Goal: Information Seeking & Learning: Learn about a topic

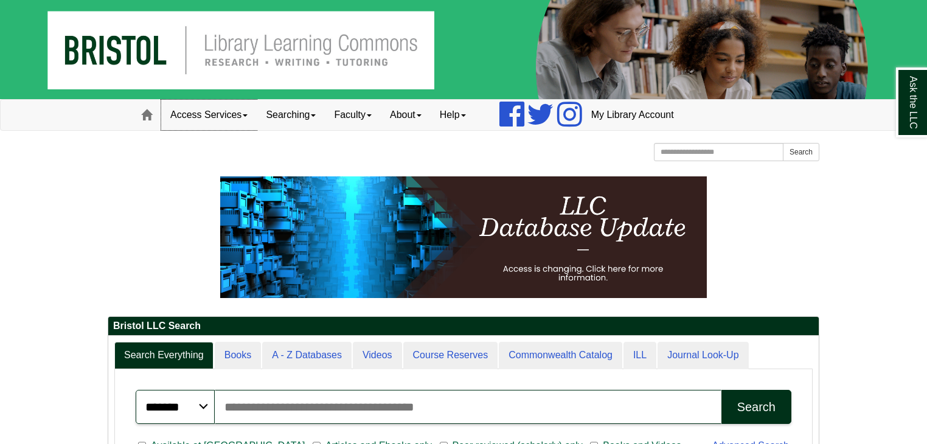
click at [246, 112] on link "Access Services" at bounding box center [208, 115] width 95 height 30
click at [302, 125] on link "Searching" at bounding box center [291, 115] width 68 height 30
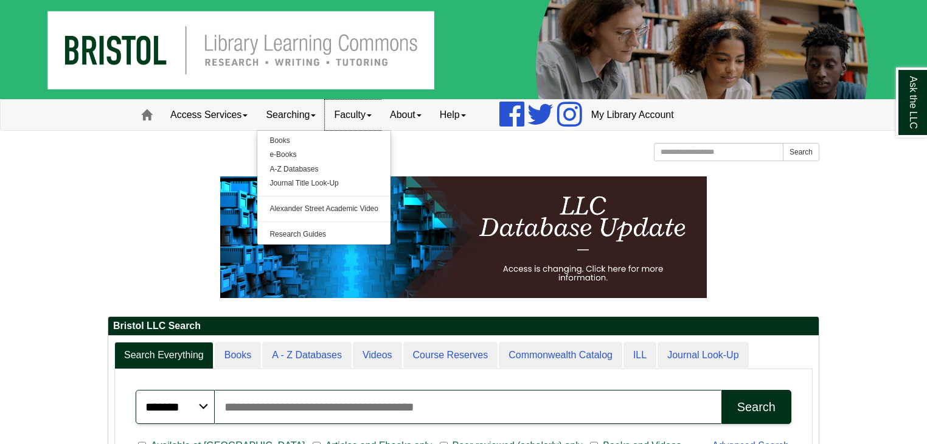
click at [376, 112] on link "Faculty" at bounding box center [353, 115] width 56 height 30
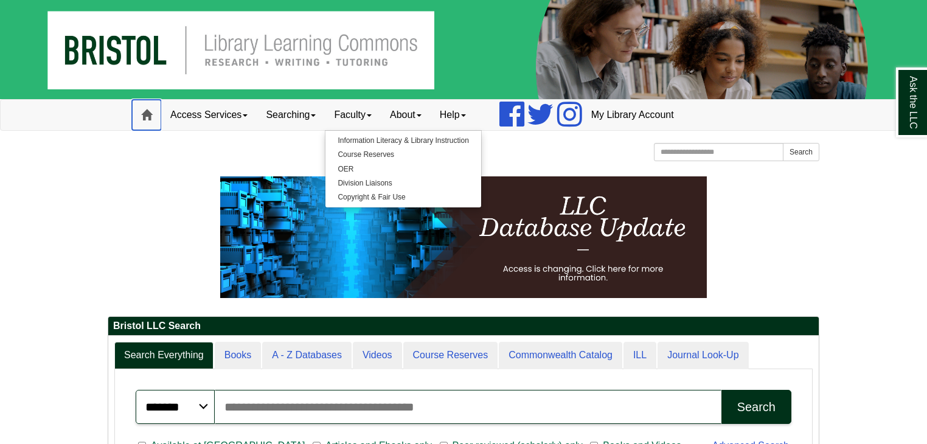
click at [151, 124] on link "Home" at bounding box center [146, 115] width 29 height 30
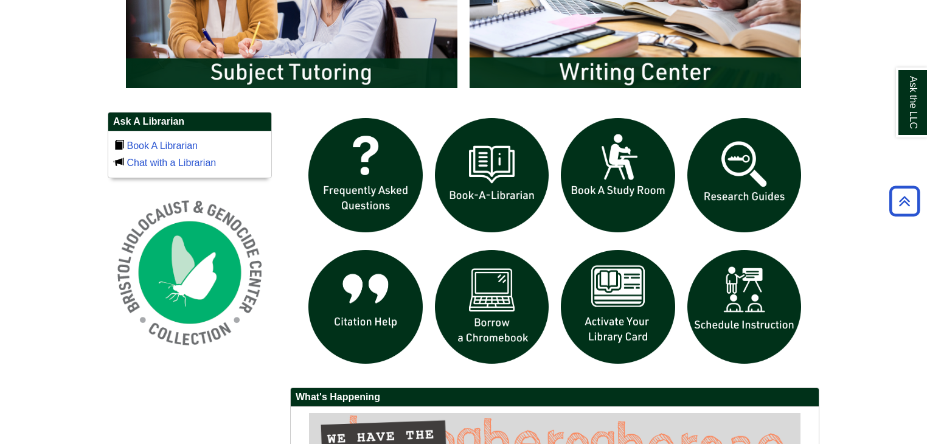
scroll to position [753, 0]
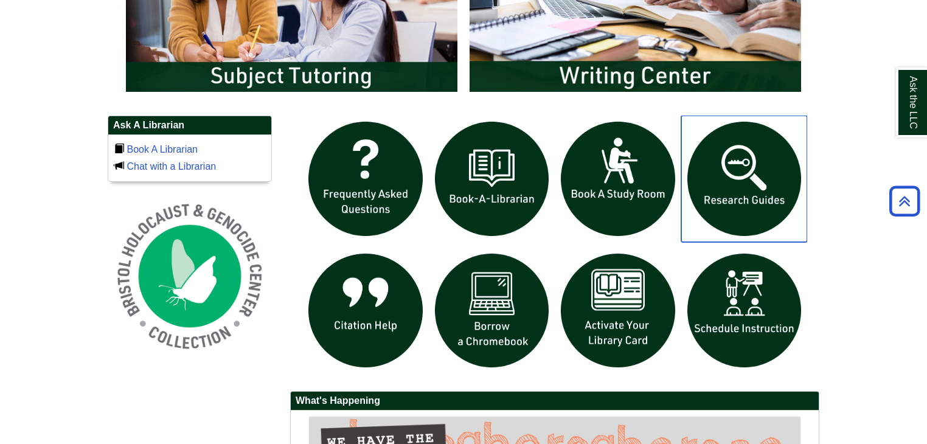
click at [754, 201] on img "slideshow" at bounding box center [744, 179] width 126 height 126
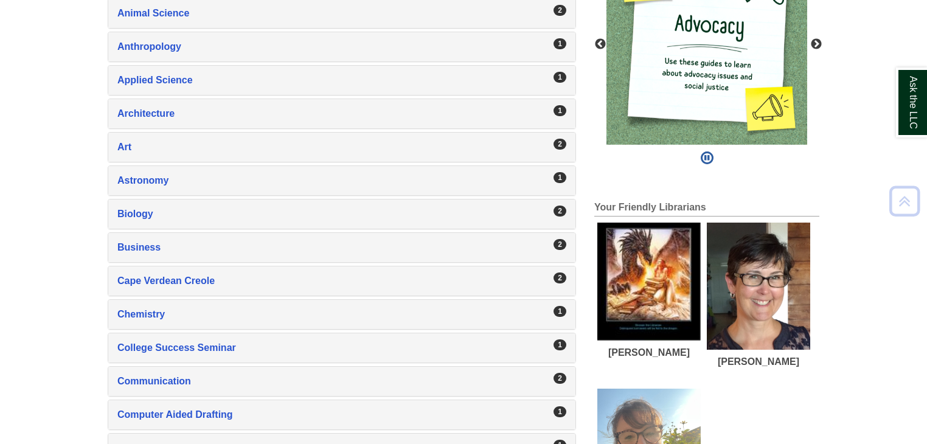
scroll to position [387, 0]
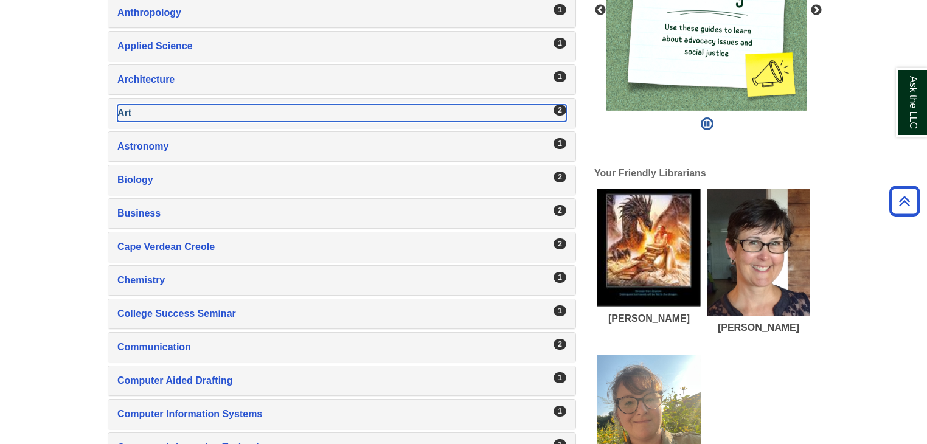
click at [519, 109] on div "Art , 2 guides" at bounding box center [341, 113] width 449 height 17
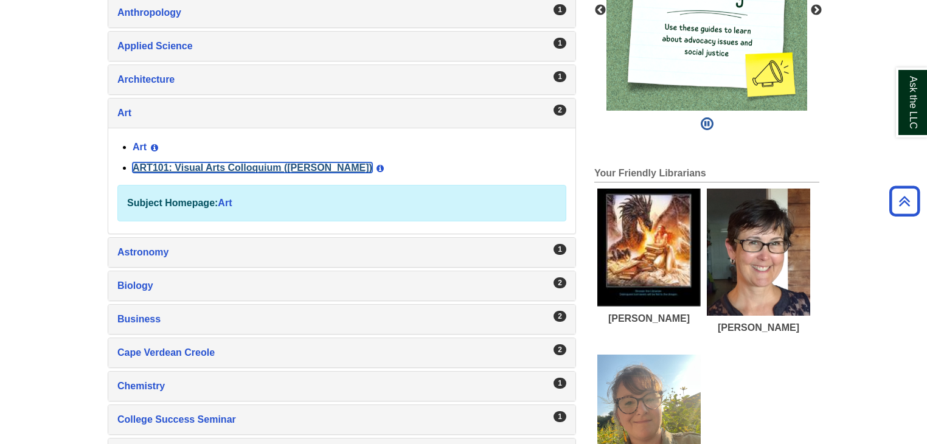
click at [250, 164] on link "ART101: Visual Arts Colloquium ([PERSON_NAME])" at bounding box center [253, 167] width 240 height 10
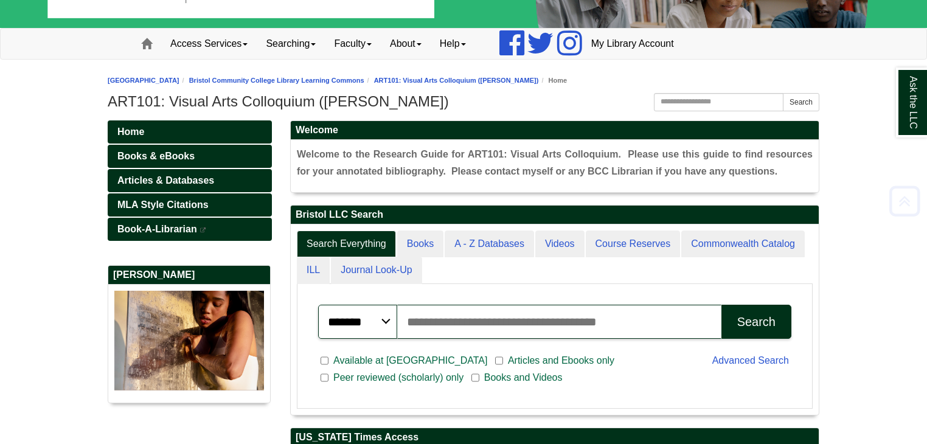
scroll to position [67, 0]
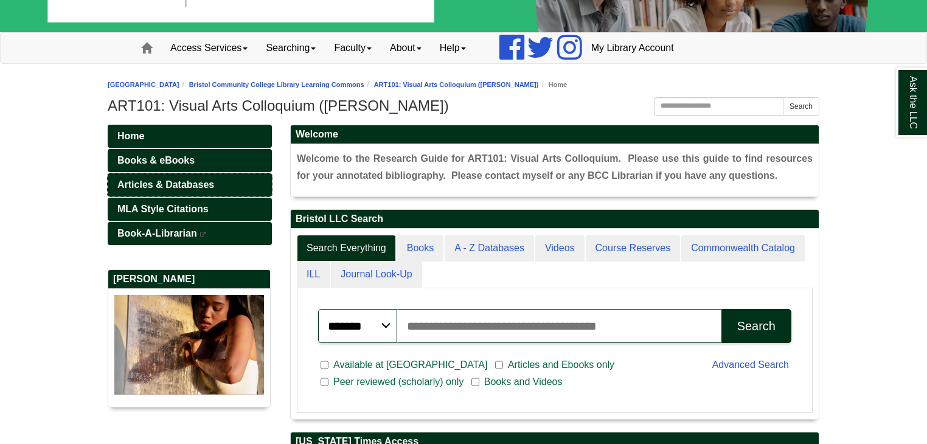
click at [205, 183] on span "Articles & Databases" at bounding box center [165, 184] width 97 height 10
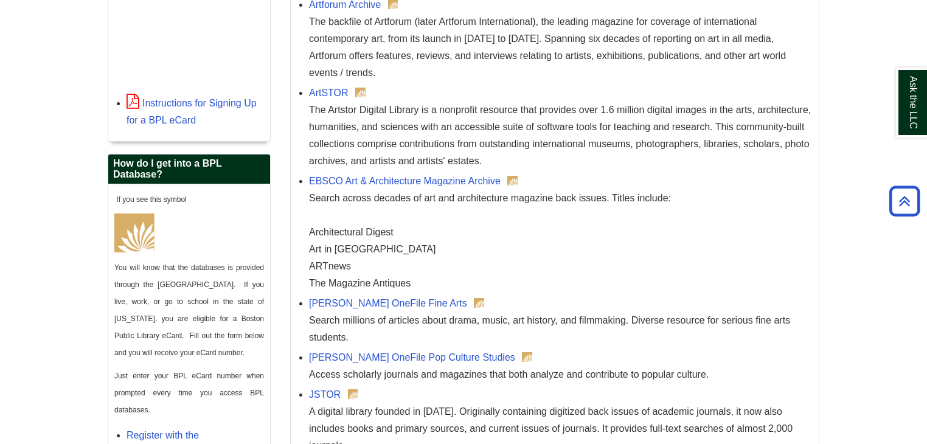
scroll to position [481, 0]
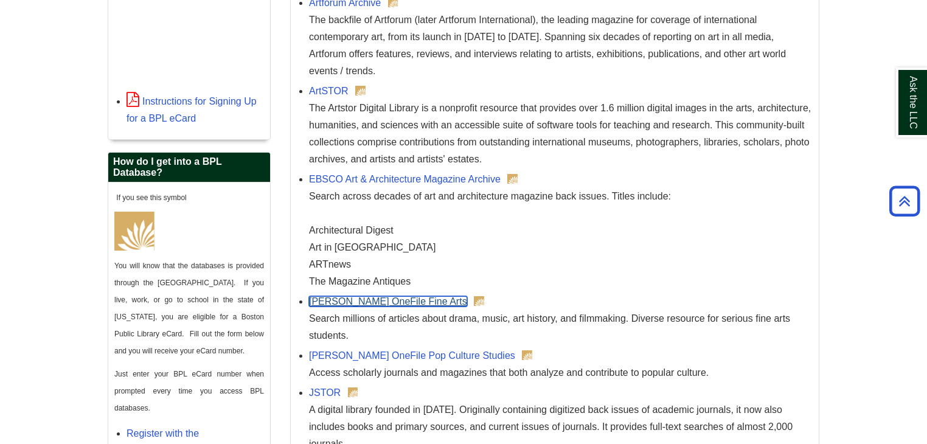
click at [384, 298] on link "[PERSON_NAME] OneFile Fine Arts" at bounding box center [388, 301] width 158 height 10
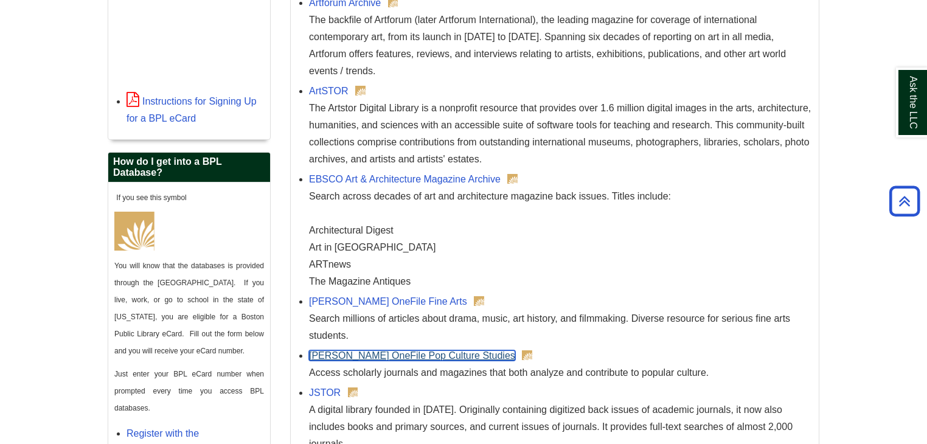
click at [387, 350] on link "[PERSON_NAME] OneFile Pop Culture Studies" at bounding box center [412, 355] width 206 height 10
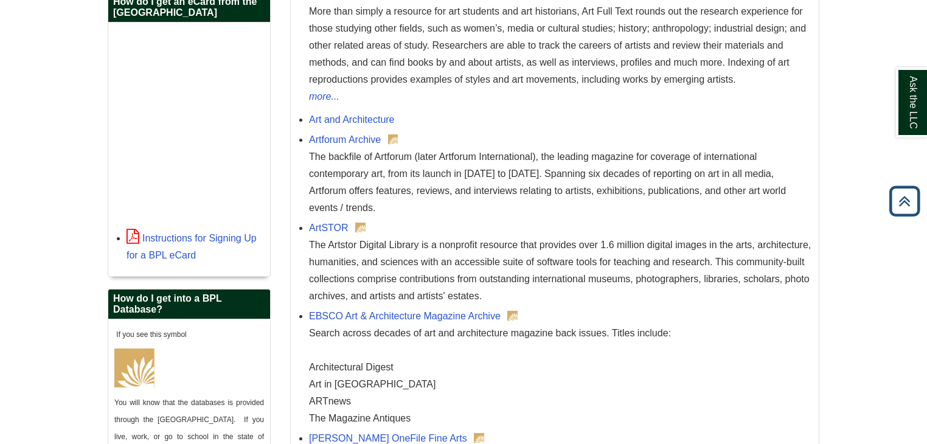
scroll to position [334, 0]
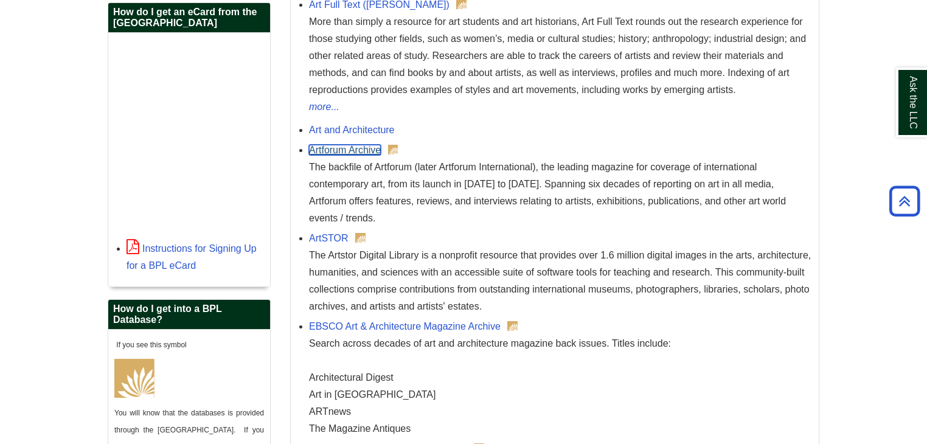
click at [339, 145] on link "Artforum Archive" at bounding box center [345, 150] width 72 height 10
click at [326, 236] on link "ArtSTOR" at bounding box center [329, 238] width 40 height 10
click at [364, 152] on link "Artforum Archive" at bounding box center [345, 150] width 72 height 10
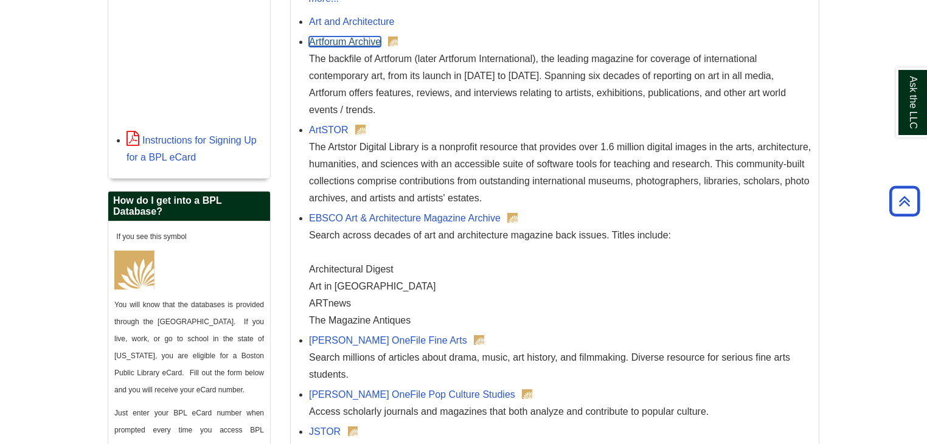
scroll to position [443, 0]
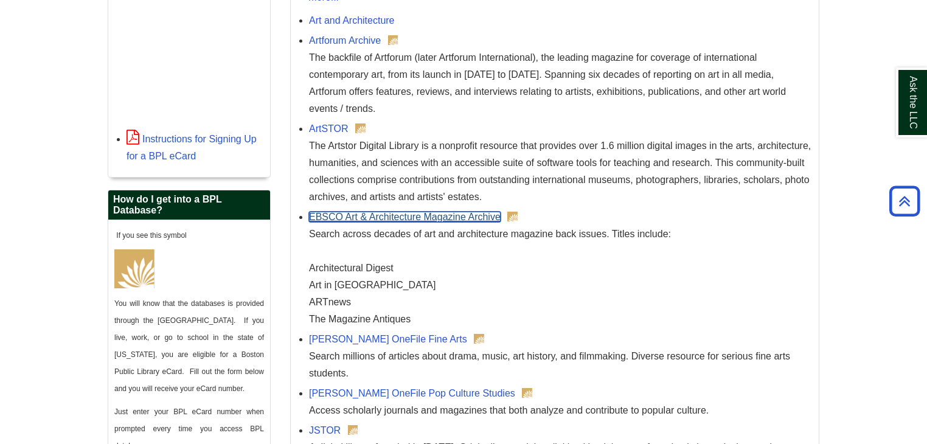
click at [453, 219] on link "EBSCO Art & Architecture Magazine Archive" at bounding box center [405, 217] width 192 height 10
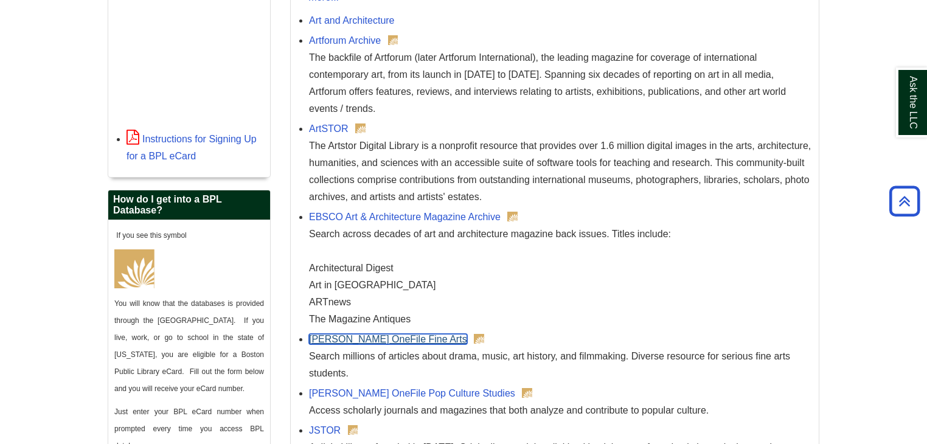
click at [375, 340] on link "[PERSON_NAME] OneFile Fine Arts" at bounding box center [388, 339] width 158 height 10
click at [376, 342] on link "[PERSON_NAME] OneFile Fine Arts" at bounding box center [388, 339] width 158 height 10
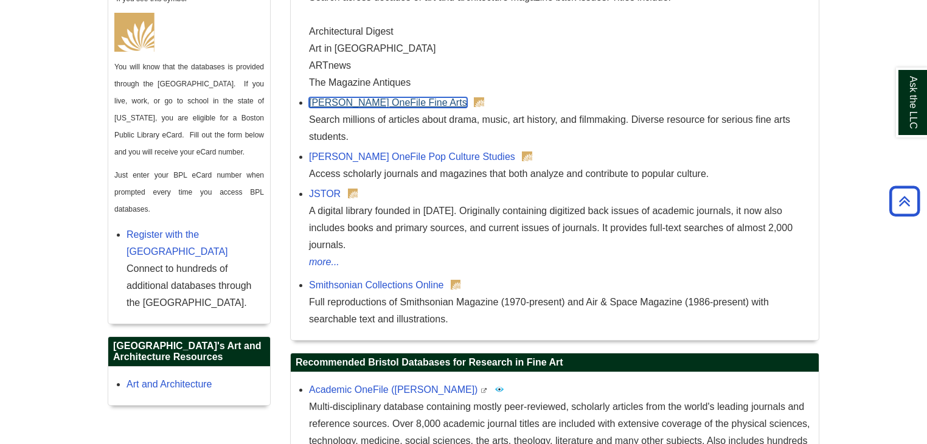
scroll to position [685, 0]
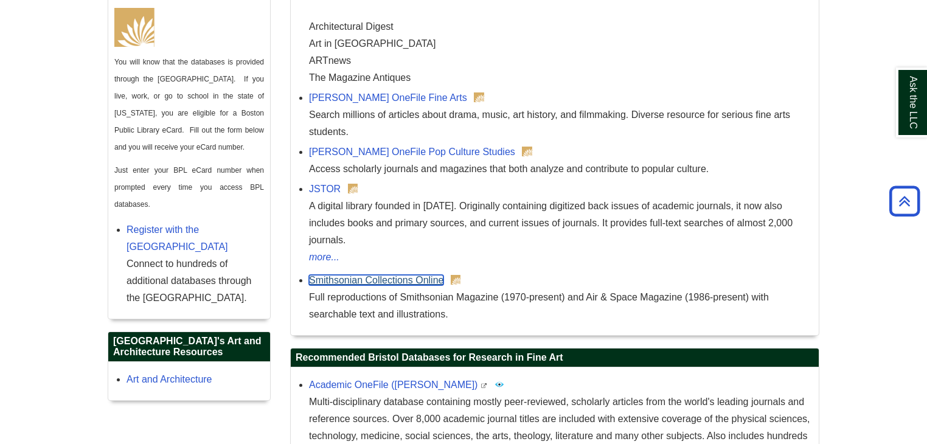
click at [390, 275] on link "Smithsonian Collections Online" at bounding box center [376, 280] width 134 height 10
click at [334, 193] on link "JSTOR" at bounding box center [325, 189] width 32 height 10
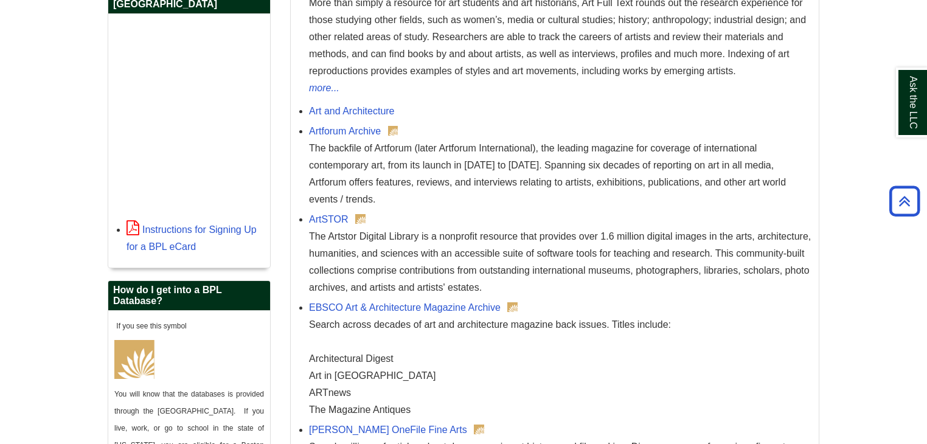
scroll to position [293, 0]
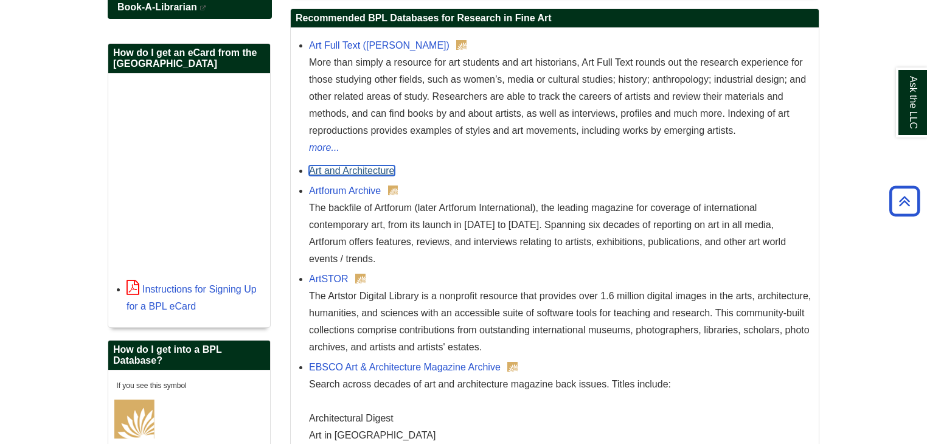
click at [370, 173] on link "Art and Architecture" at bounding box center [352, 170] width 86 height 10
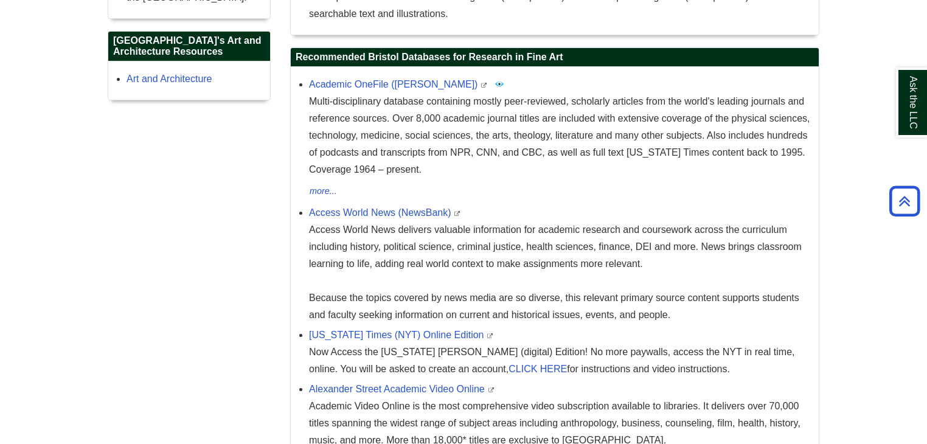
scroll to position [990, 0]
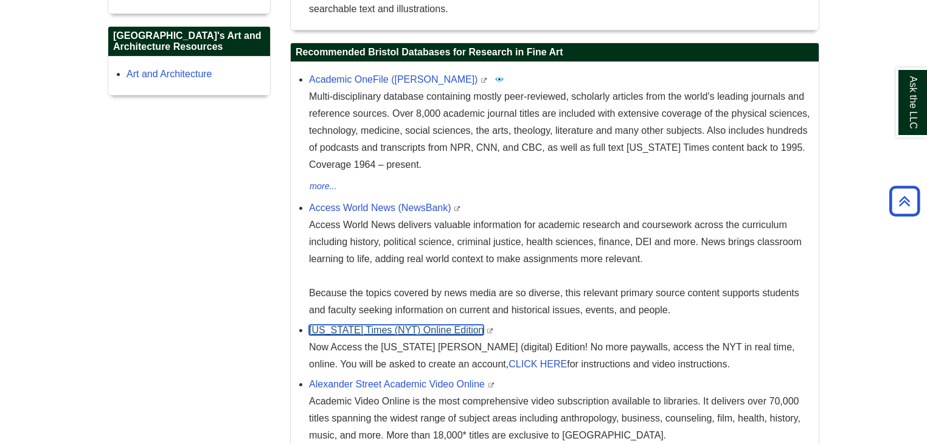
click at [450, 325] on link "[US_STATE] Times (NYT) Online Edition" at bounding box center [396, 330] width 174 height 10
click at [350, 322] on div "[US_STATE] Times (NYT) Online Edition This link opens in a new window Now Acces…" at bounding box center [560, 347] width 503 height 51
click at [395, 325] on link "[US_STATE] Times (NYT) Online Edition" at bounding box center [396, 330] width 174 height 10
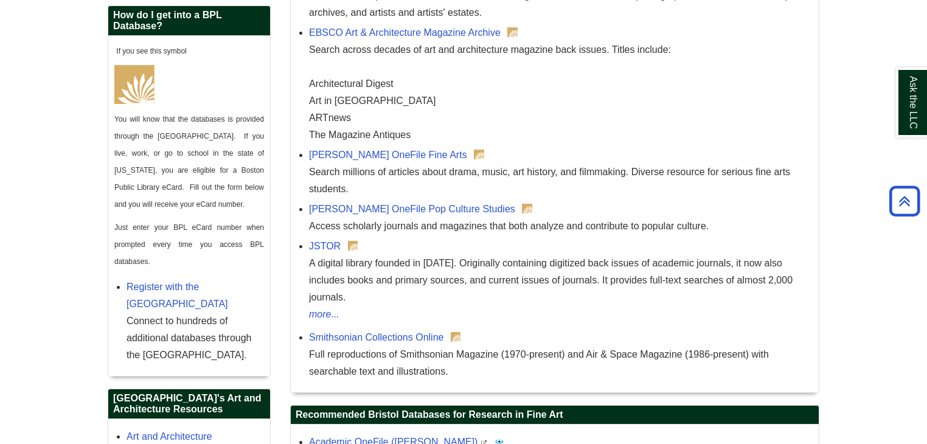
scroll to position [627, 0]
click at [426, 205] on link "[PERSON_NAME] OneFile Pop Culture Studies" at bounding box center [412, 209] width 206 height 10
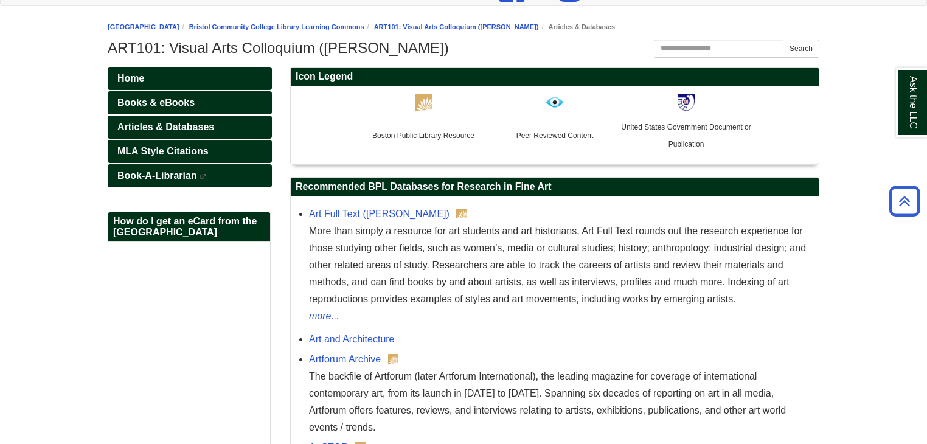
scroll to position [111, 0]
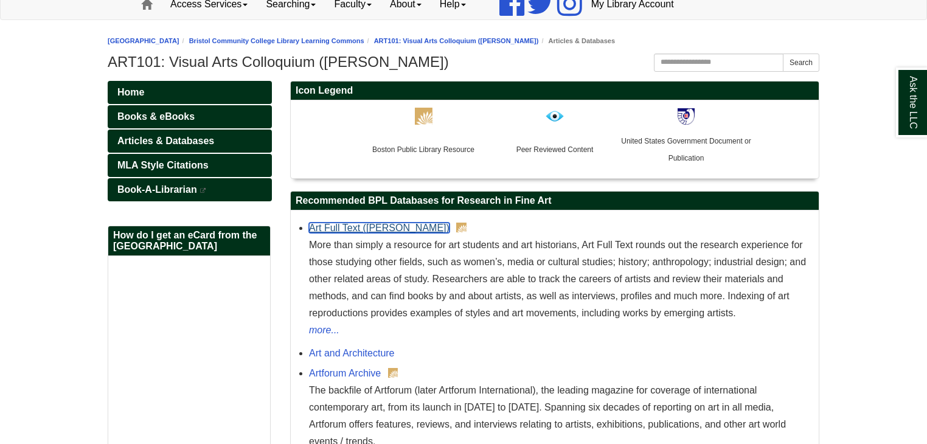
click at [365, 225] on link "Art Full Text ([PERSON_NAME])" at bounding box center [379, 228] width 140 height 10
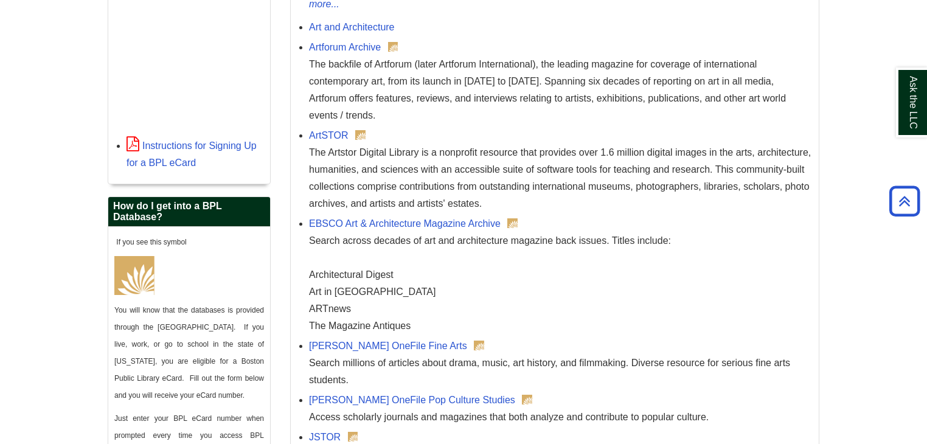
scroll to position [441, 0]
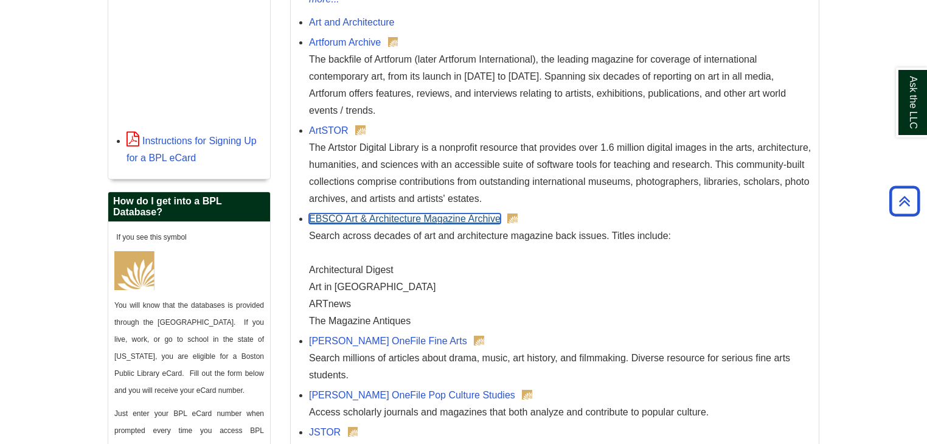
click at [437, 220] on link "EBSCO Art & Architecture Magazine Archive" at bounding box center [405, 218] width 192 height 10
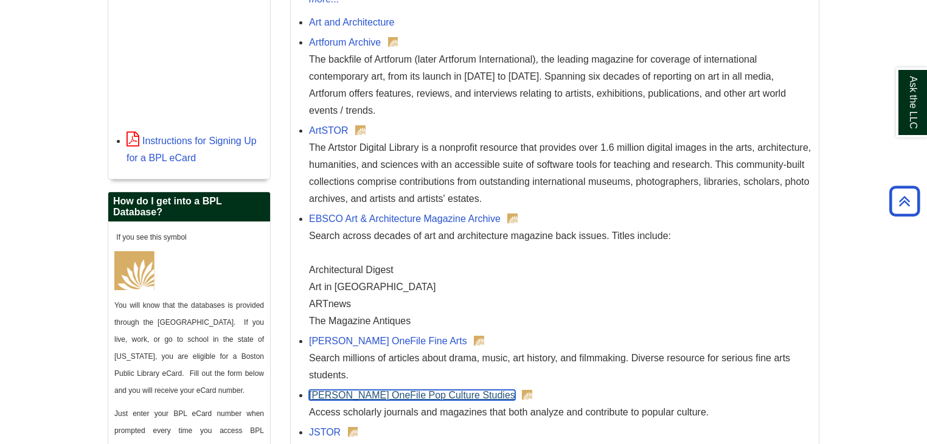
click at [416, 392] on link "[PERSON_NAME] OneFile Pop Culture Studies" at bounding box center [412, 395] width 206 height 10
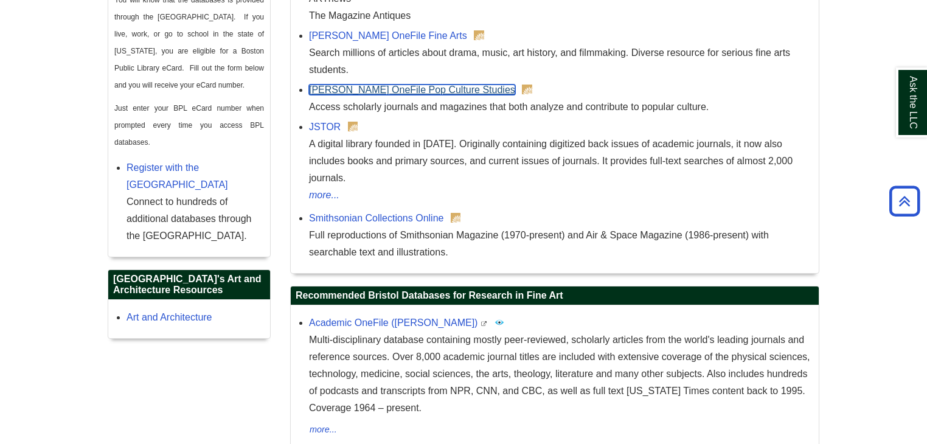
scroll to position [747, 0]
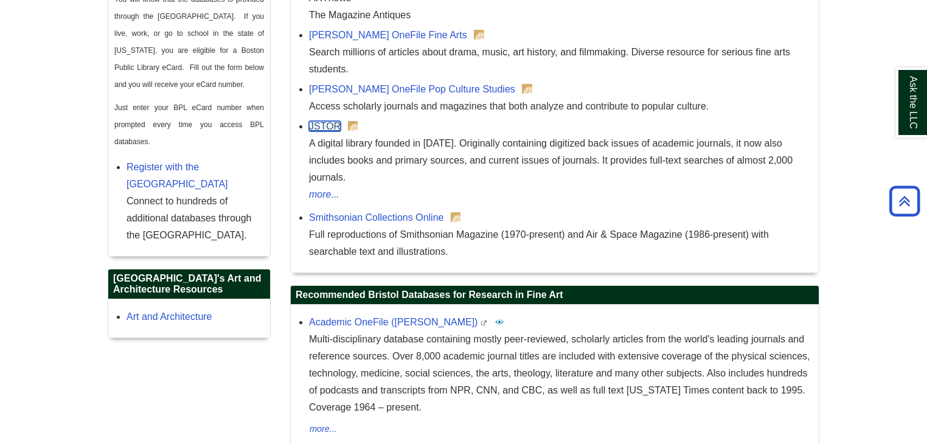
click at [326, 122] on link "JSTOR" at bounding box center [325, 126] width 32 height 10
